Goal: Task Accomplishment & Management: Manage account settings

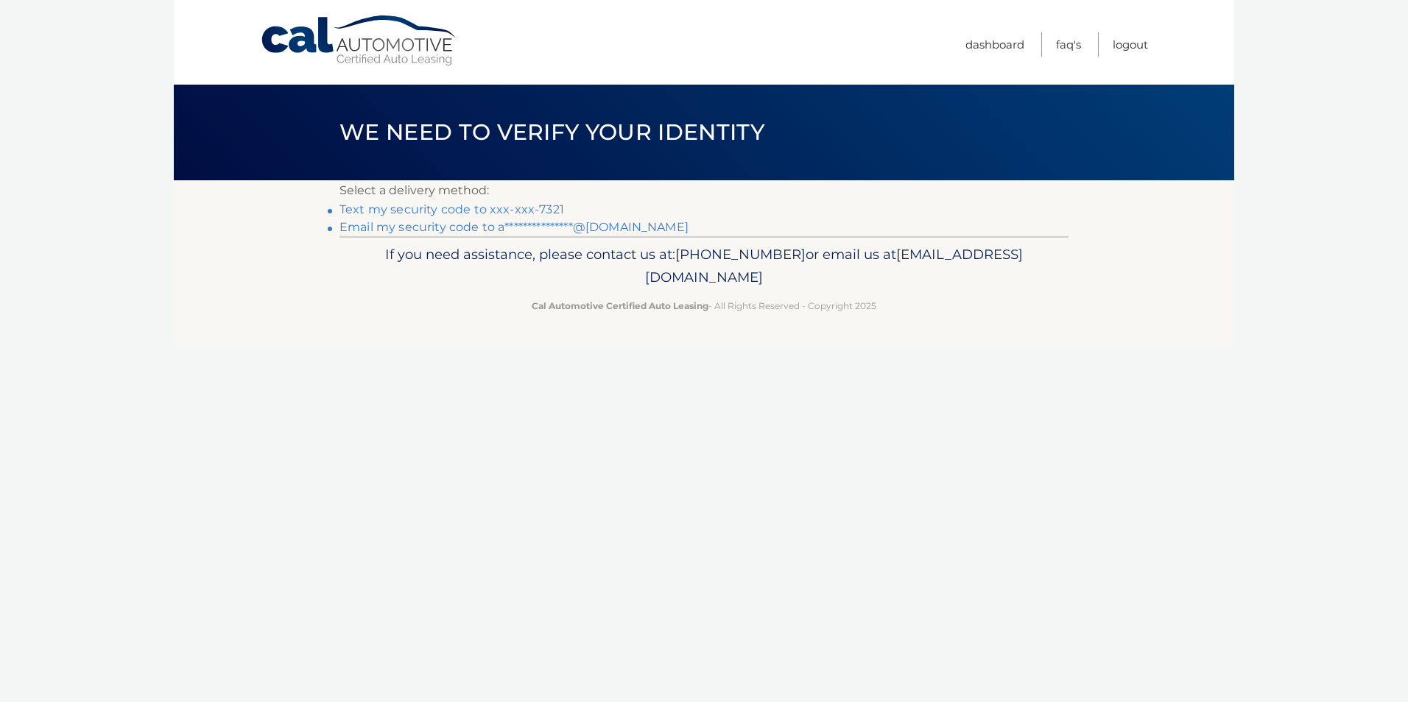
click at [404, 213] on link "Text my security code to xxx-xxx-7321" at bounding box center [451, 209] width 225 height 14
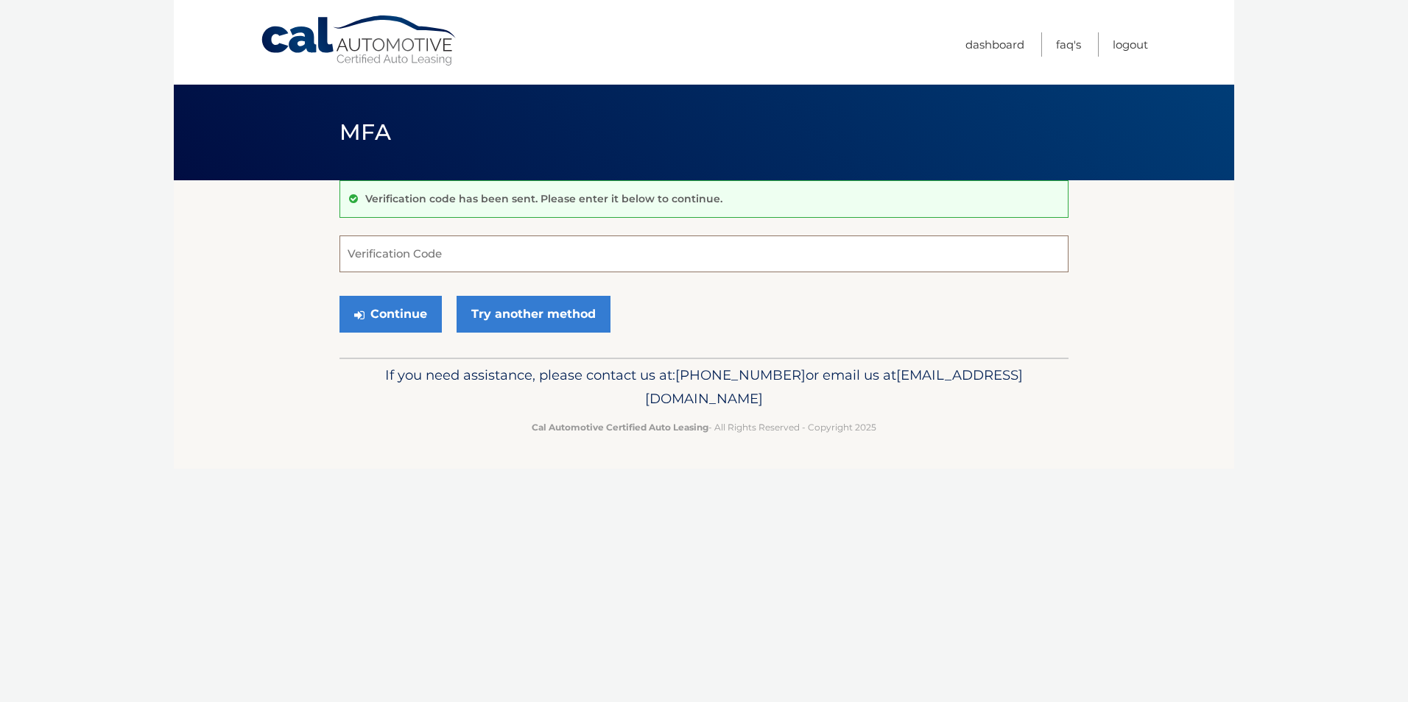
click at [394, 262] on input "Verification Code" at bounding box center [703, 254] width 729 height 37
type input "021315"
click at [339, 296] on button "Continue" at bounding box center [390, 314] width 102 height 37
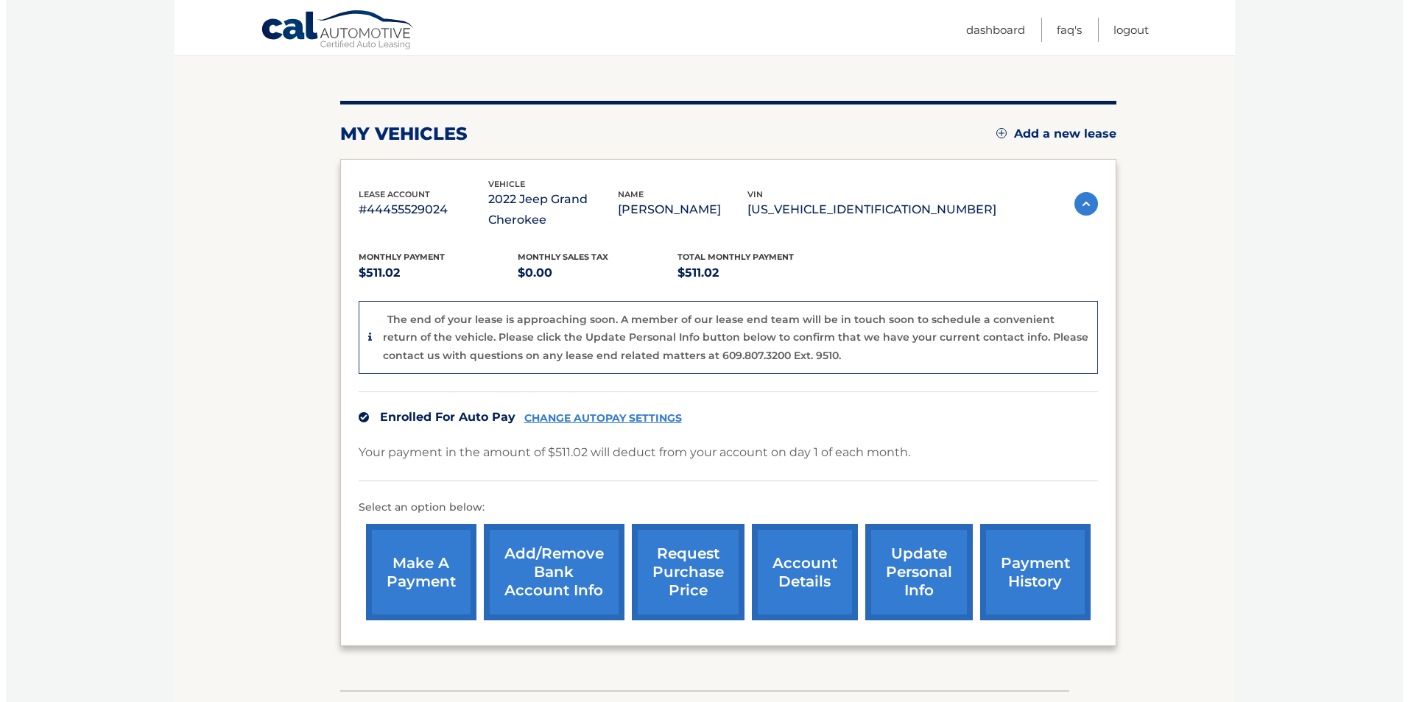
scroll to position [147, 0]
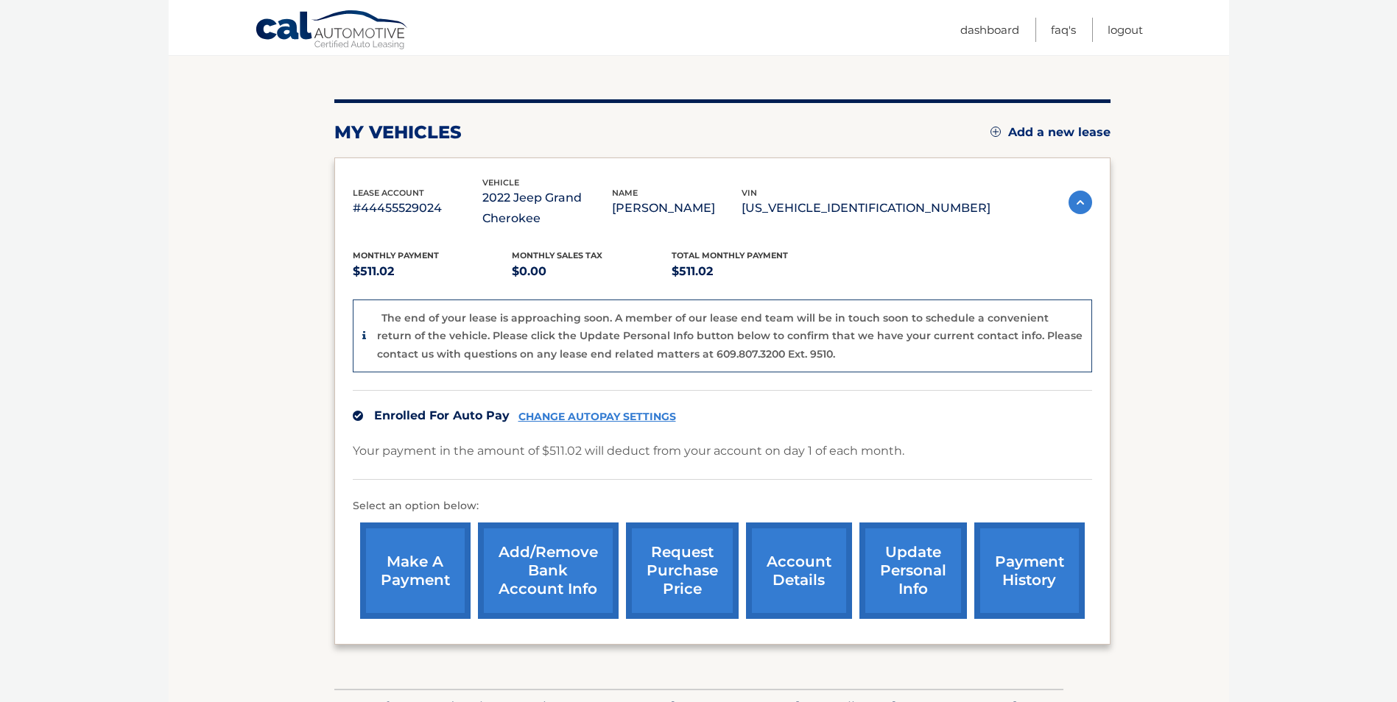
click at [681, 562] on link "request purchase price" at bounding box center [682, 571] width 113 height 96
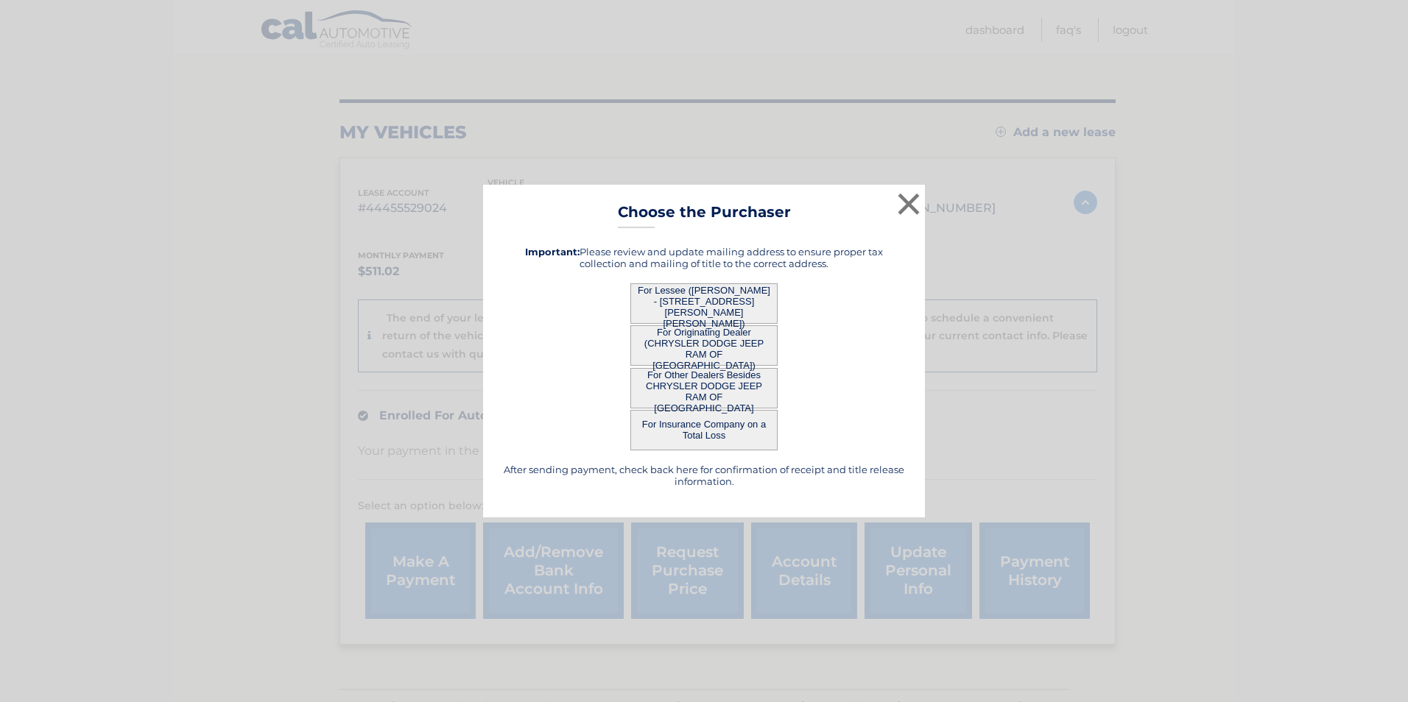
click at [727, 299] on button "For Lessee ([PERSON_NAME] - [STREET_ADDRESS][PERSON_NAME][PERSON_NAME])" at bounding box center [703, 303] width 147 height 40
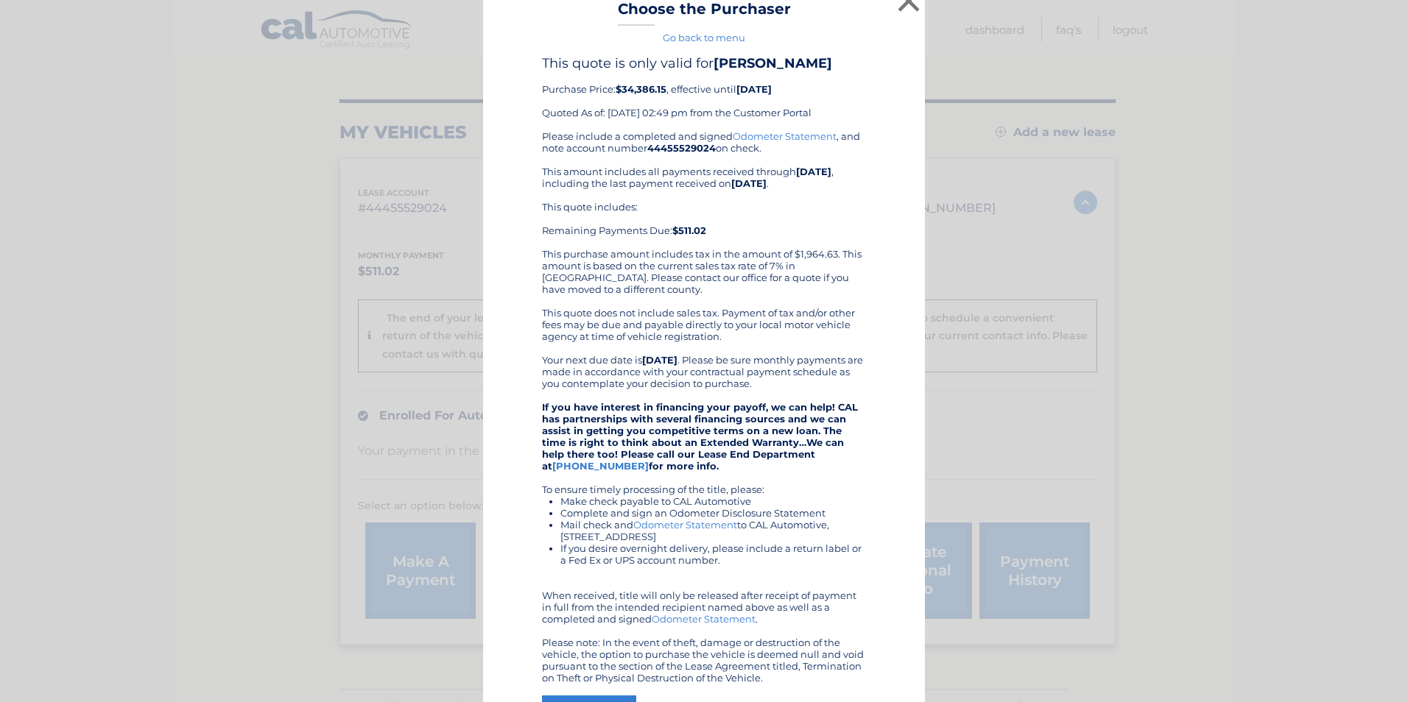
scroll to position [0, 0]
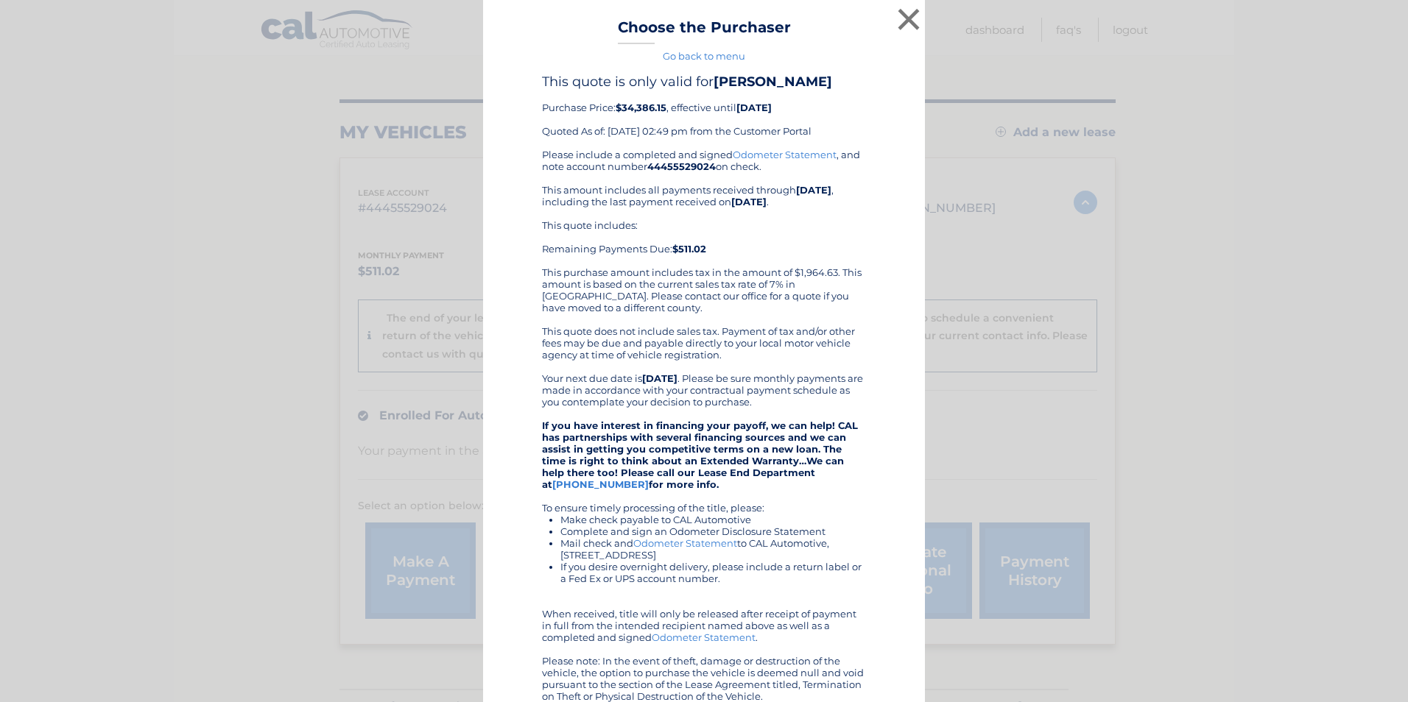
click at [794, 160] on link "Odometer Statement" at bounding box center [785, 155] width 104 height 12
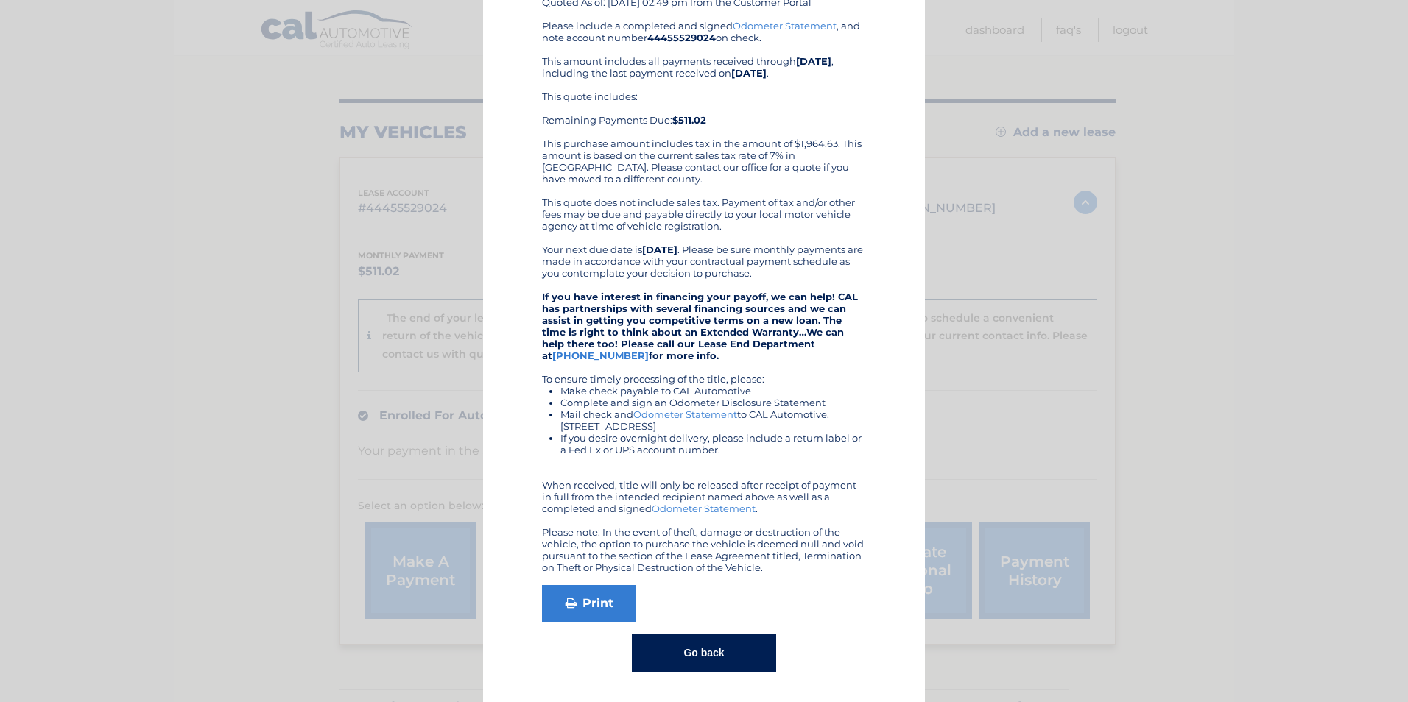
scroll to position [145, 0]
click at [649, 350] on link "[PHONE_NUMBER]" at bounding box center [600, 356] width 96 height 12
click at [1259, 445] on div "× Choose the Purchaser Go back to menu After sending payment, check back here f…" at bounding box center [704, 286] width 1396 height 831
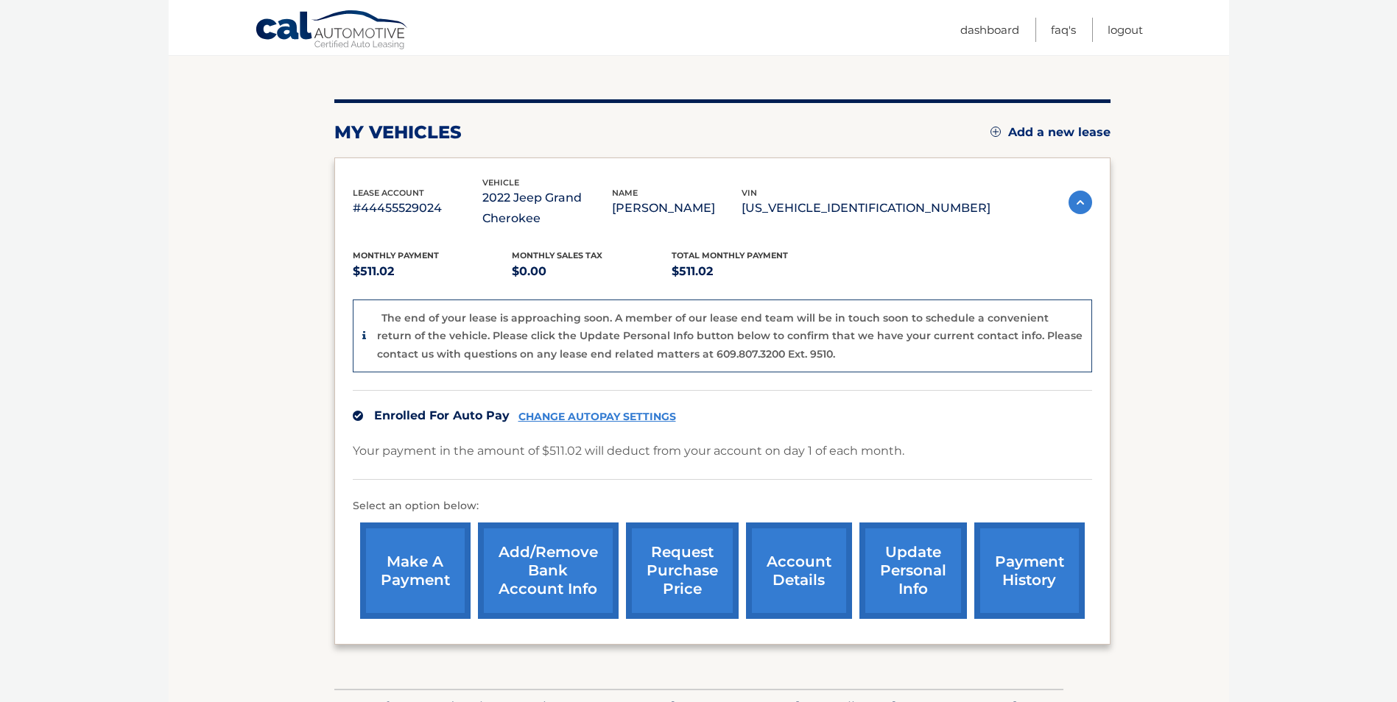
click at [1238, 546] on body "Cal Automotive Menu Dashboard FAQ's Logout" at bounding box center [698, 204] width 1397 height 702
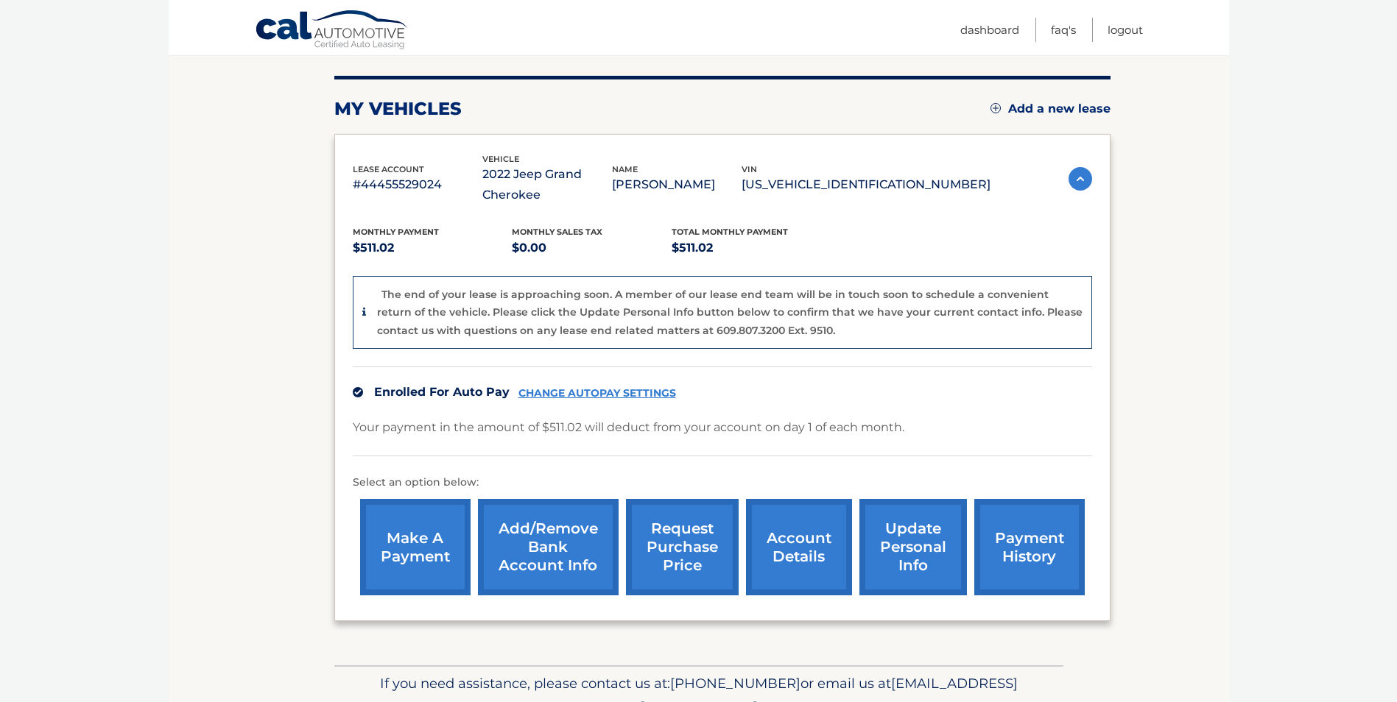
scroll to position [172, 0]
